Goal: Find specific page/section: Find specific page/section

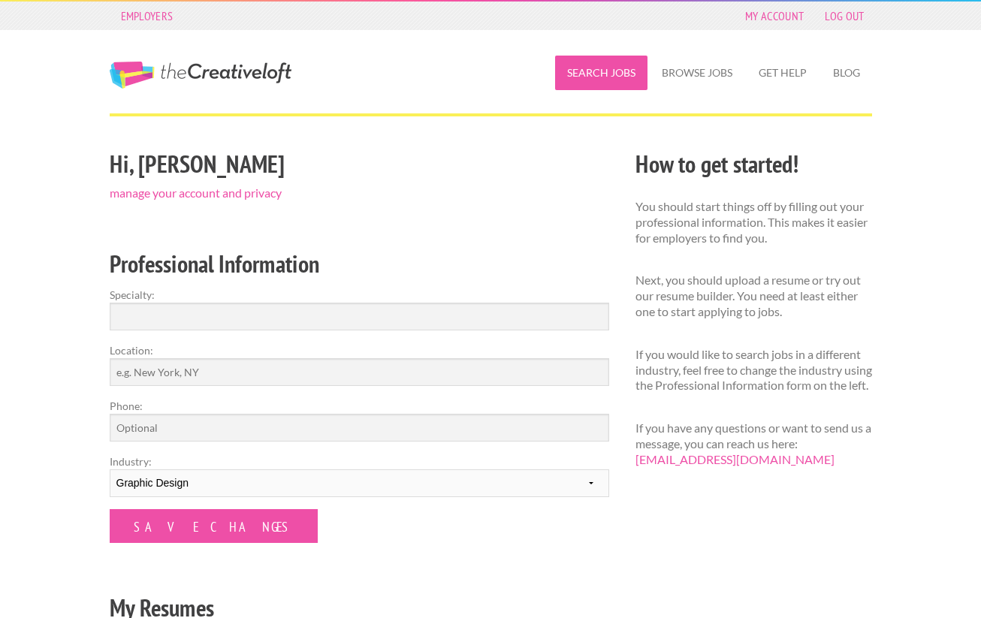
click at [624, 75] on link "Search Jobs" at bounding box center [601, 73] width 92 height 35
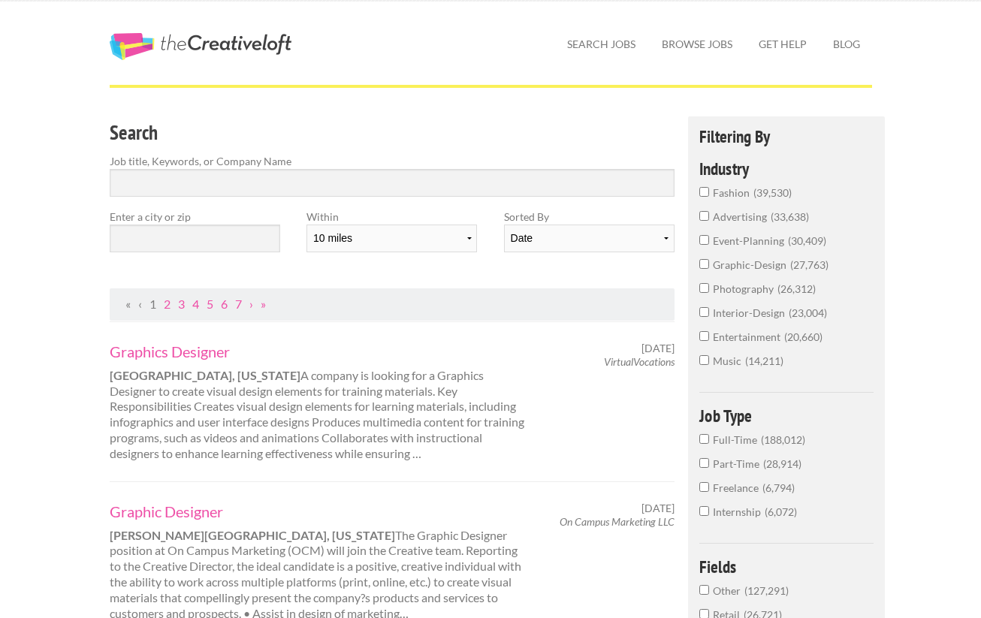
scroll to position [20, 0]
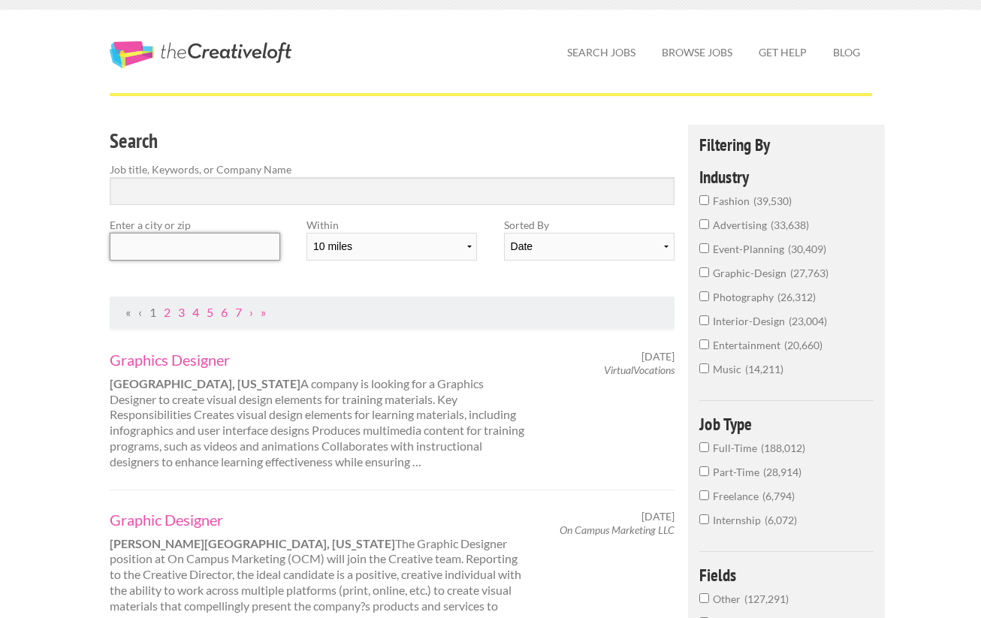
click at [214, 243] on input "text" at bounding box center [195, 247] width 171 height 28
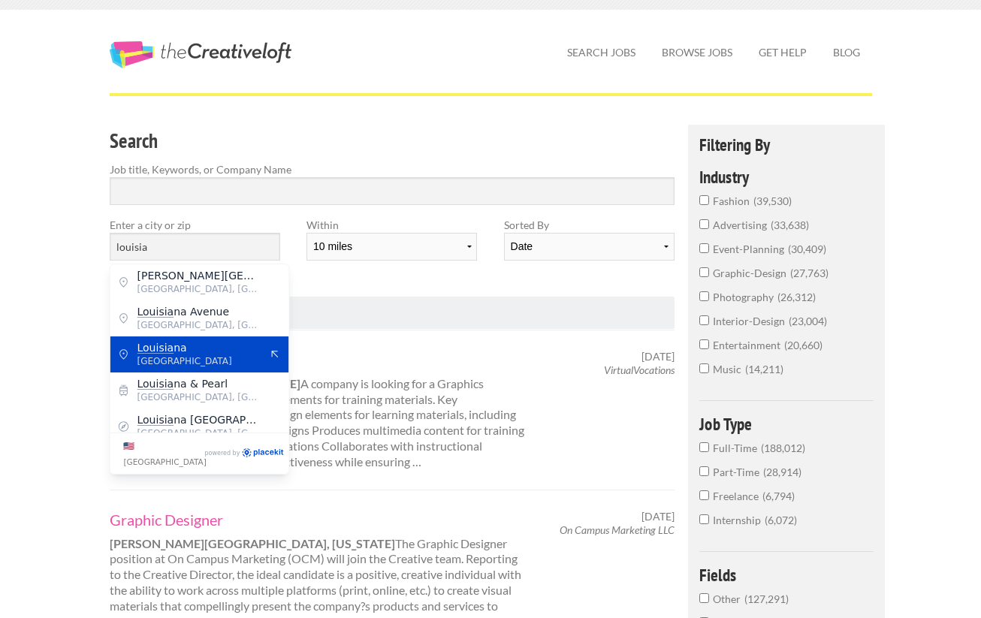
click at [153, 358] on span "[GEOGRAPHIC_DATA]" at bounding box center [198, 362] width 123 height 14
type input "[US_STATE]"
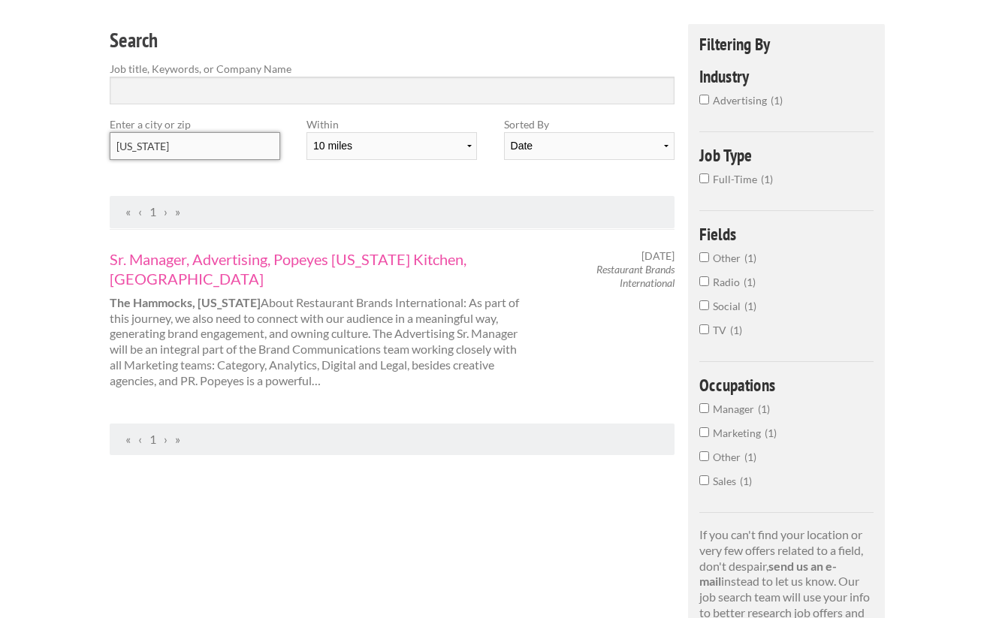
scroll to position [104, 0]
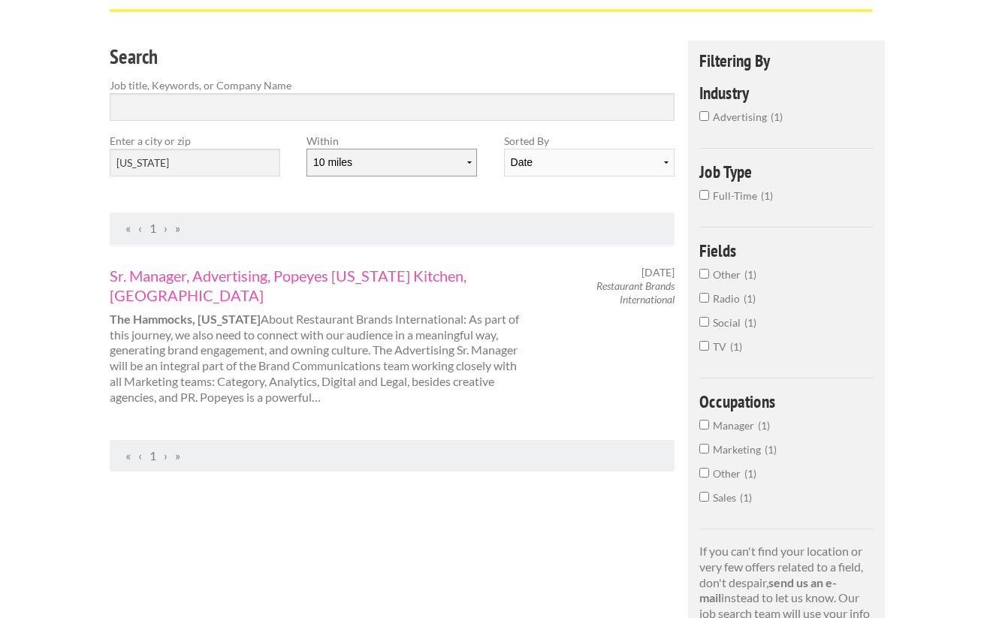
click at [370, 168] on select "10 miles 20 miles 50 miles 100 miles 200 miles 300 miles 400 miles 500 miles" at bounding box center [392, 163] width 171 height 28
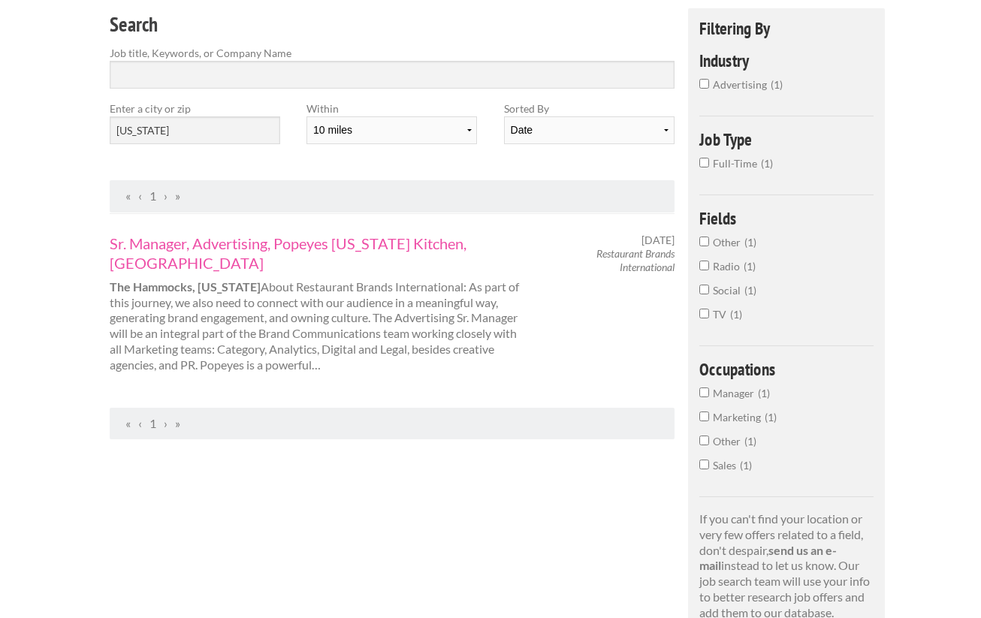
scroll to position [0, 0]
